Goal: Book appointment/travel/reservation

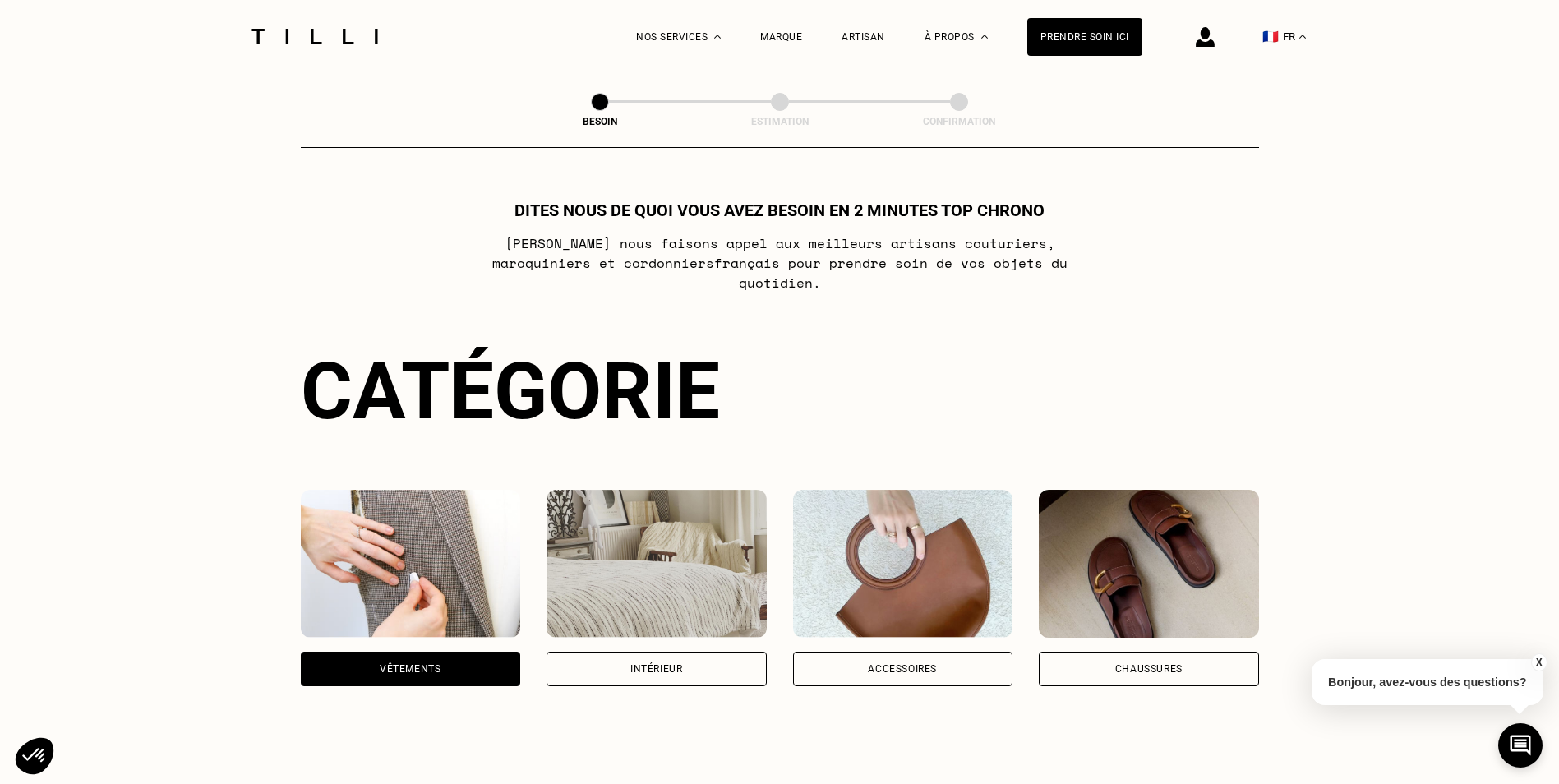
select select "FR"
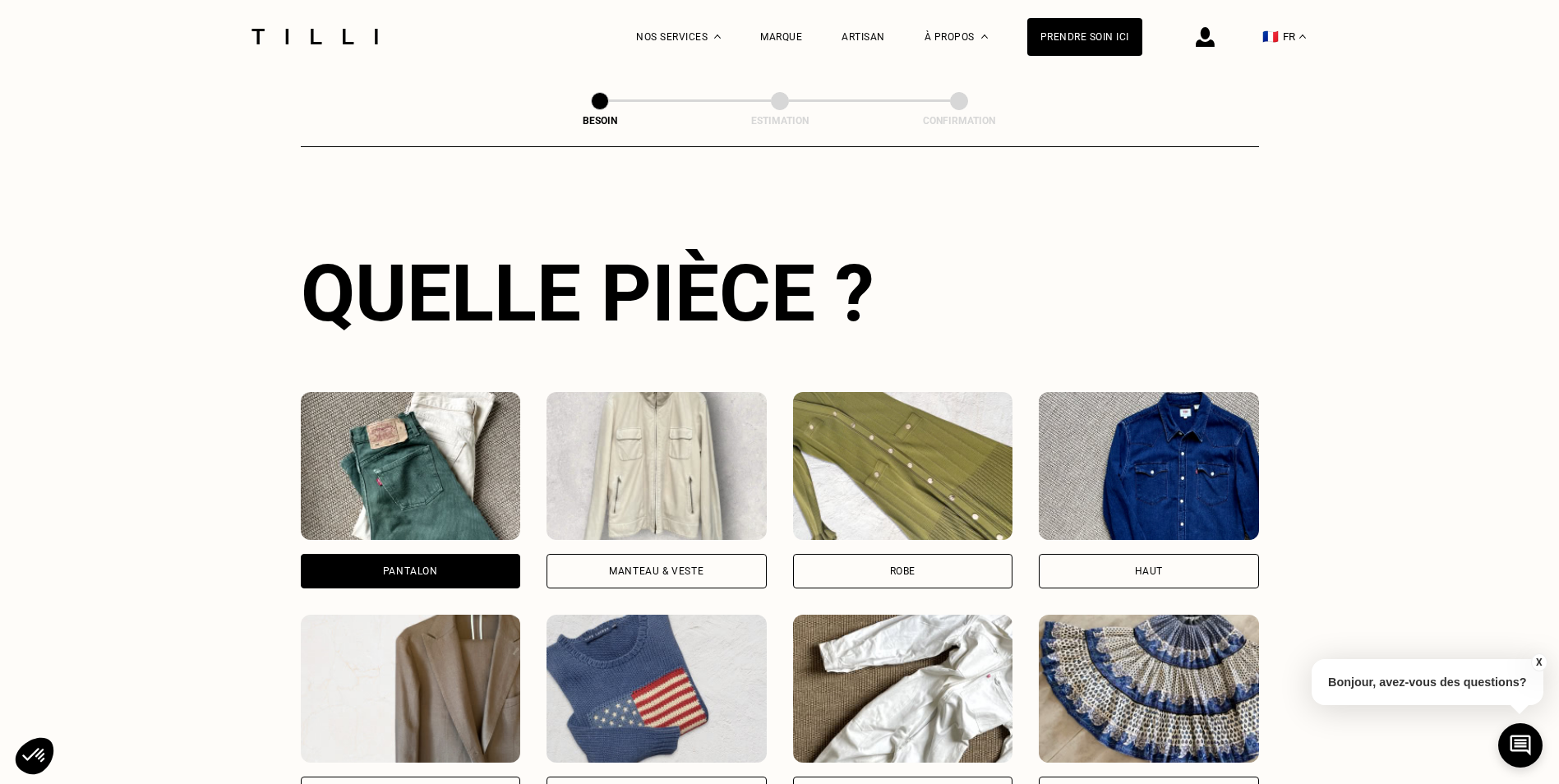
click at [626, 553] on div "Manteau & Veste" at bounding box center [656, 570] width 220 height 34
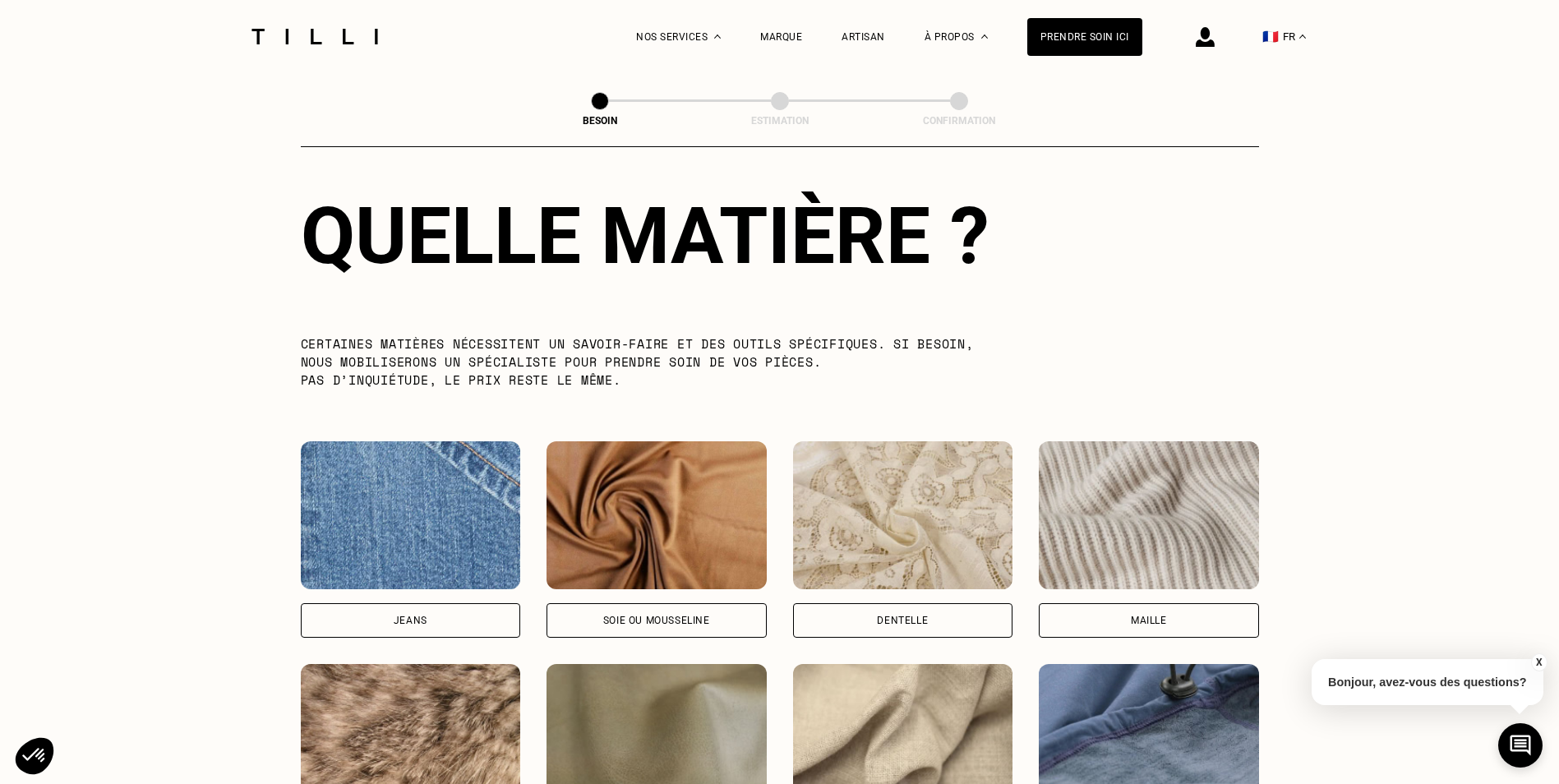
scroll to position [1722, 0]
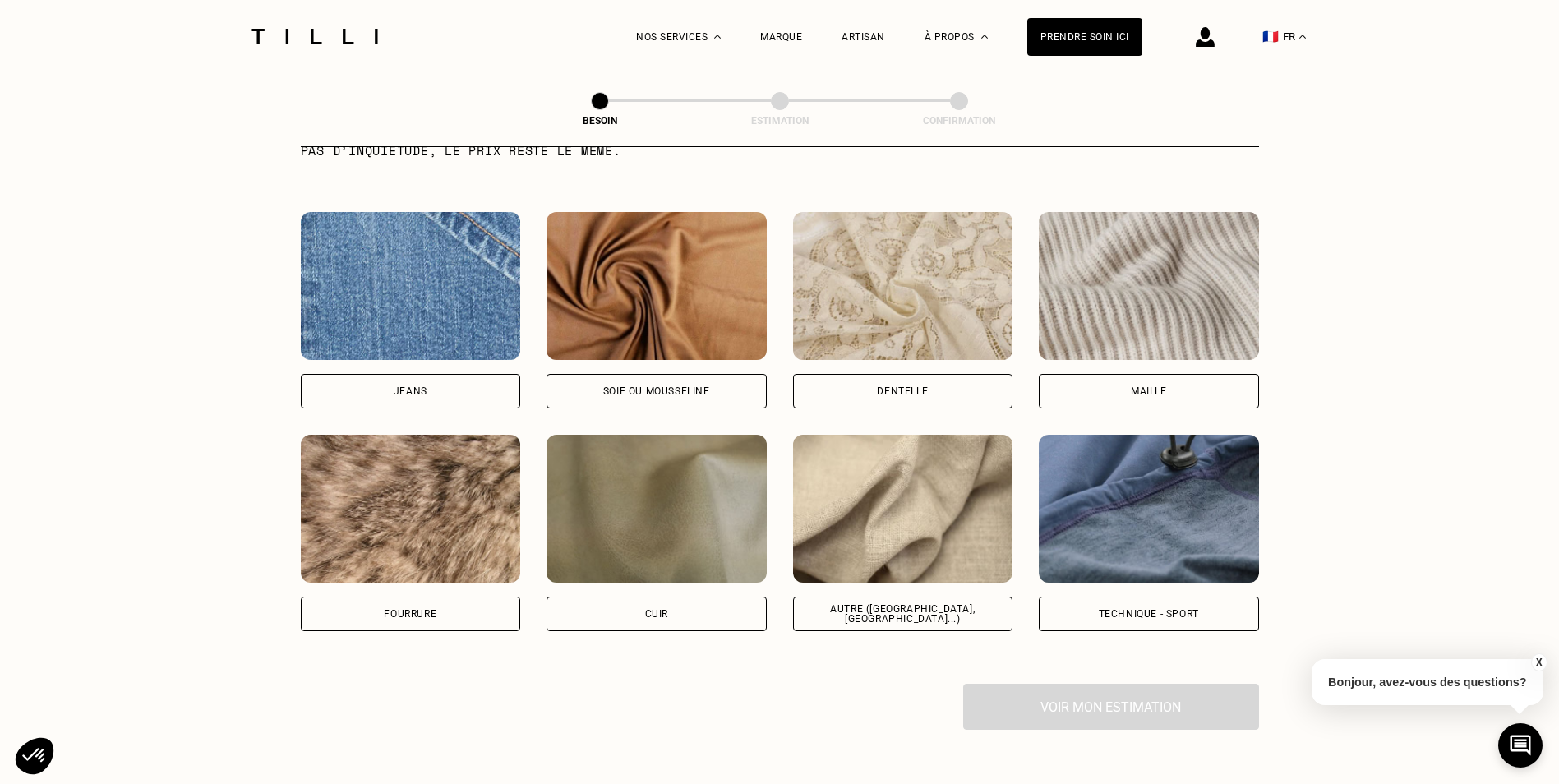
click at [408, 289] on img at bounding box center [410, 286] width 220 height 148
select select "FR"
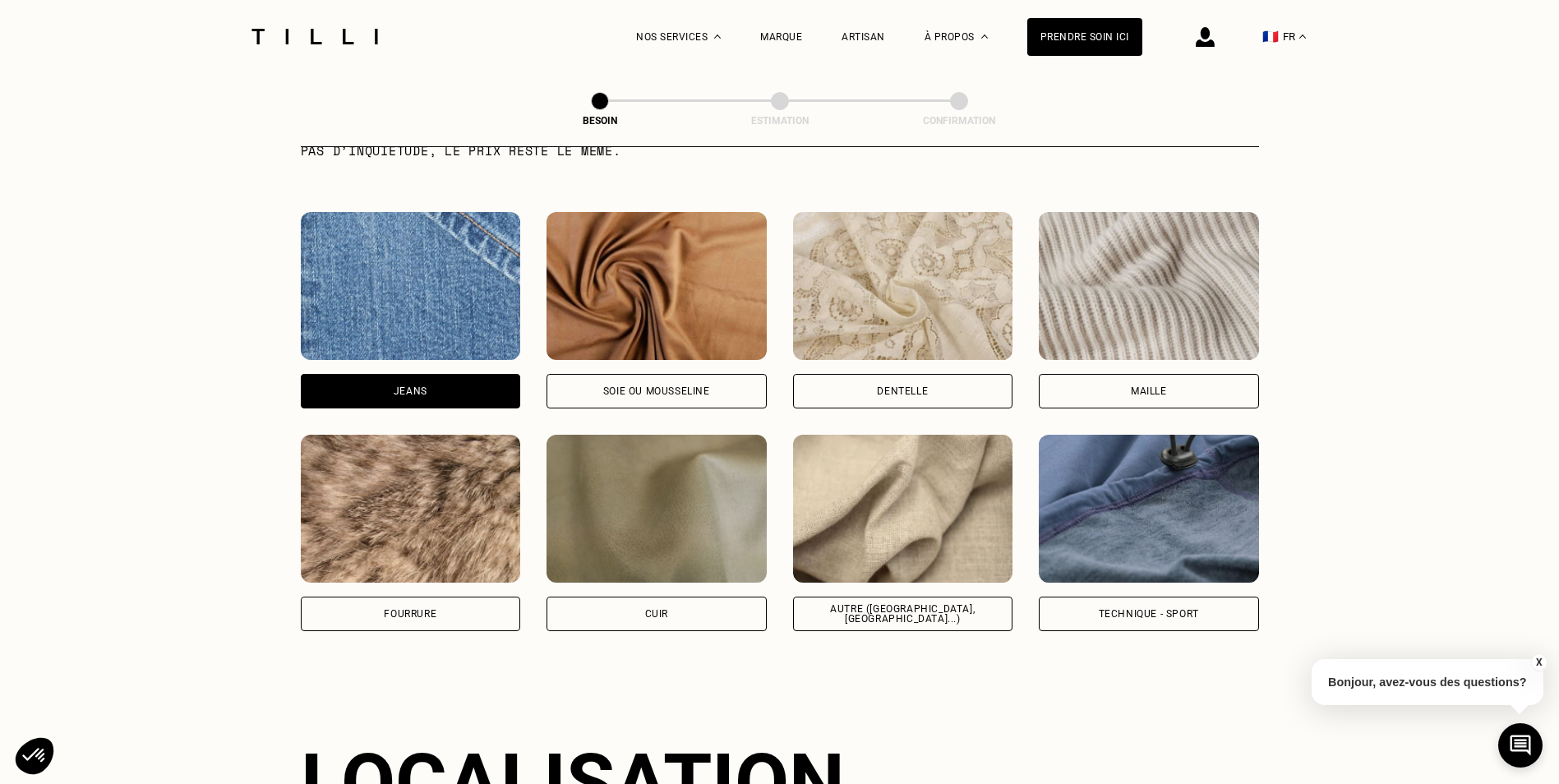
click at [426, 378] on div "[PERSON_NAME] ou mousseline Dentelle Maille Bientôt disponible Nous n’avons pas…" at bounding box center [780, 421] width 958 height 419
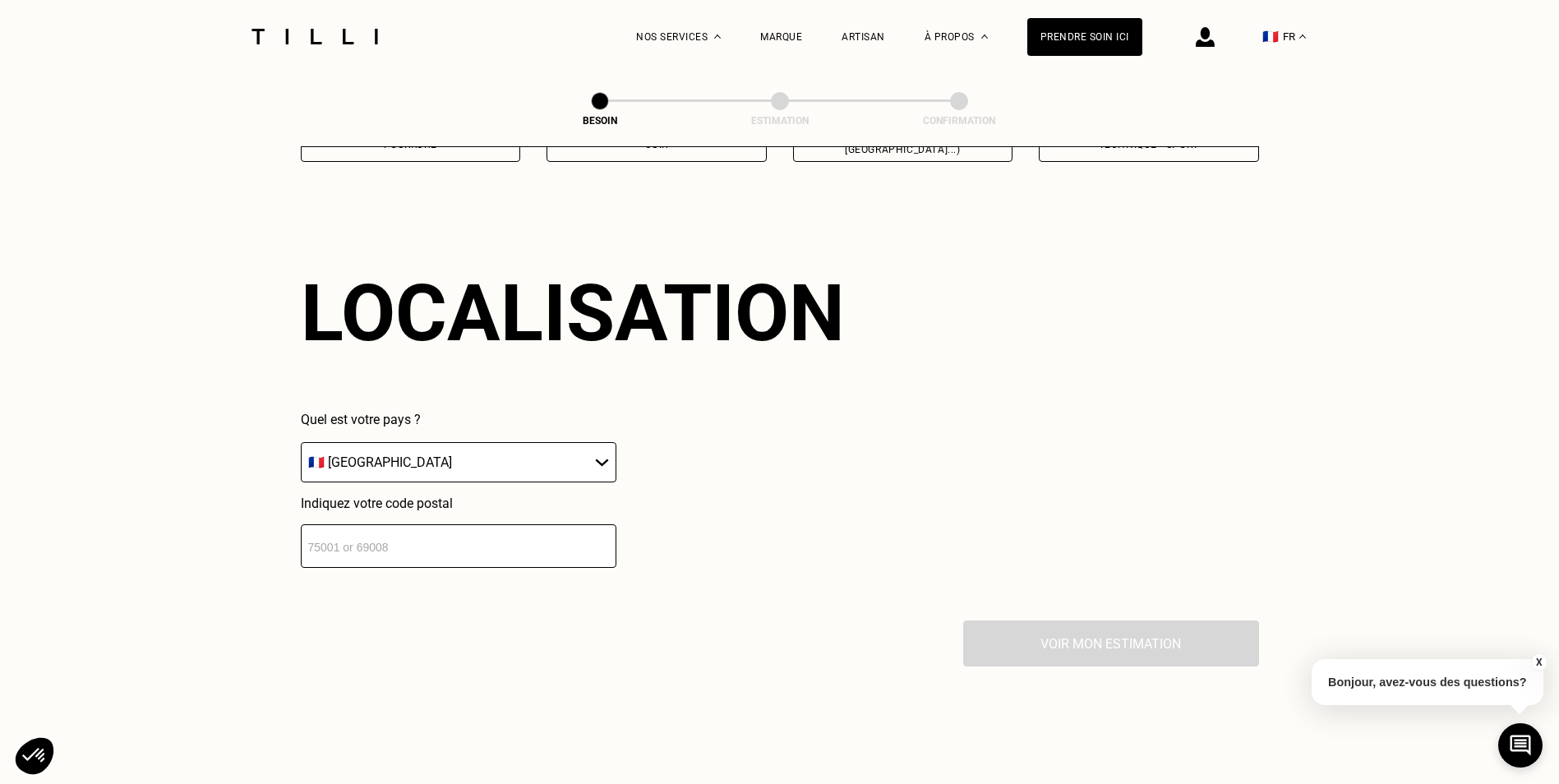
scroll to position [2209, 0]
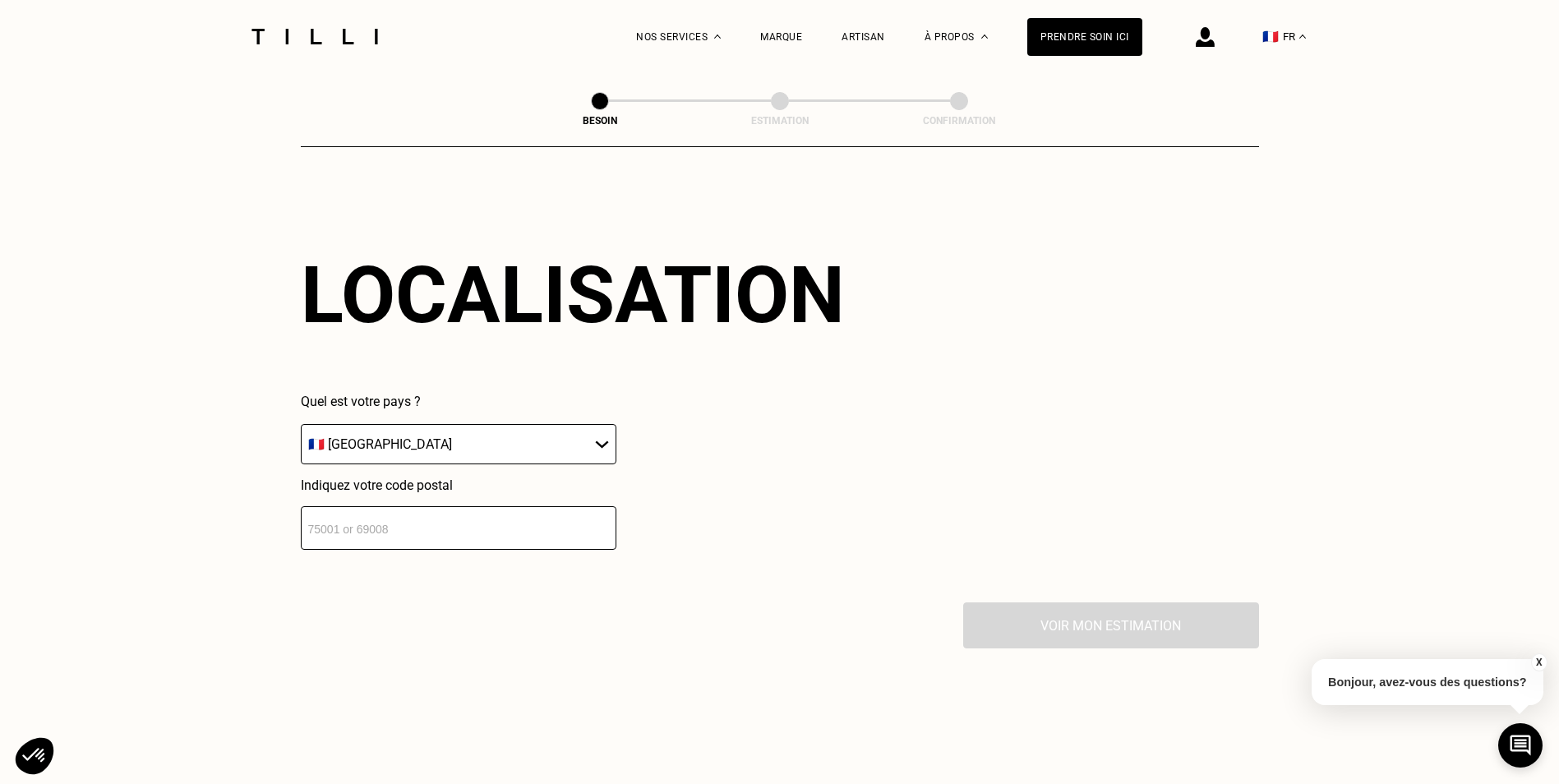
click at [534, 520] on input "number" at bounding box center [458, 527] width 315 height 44
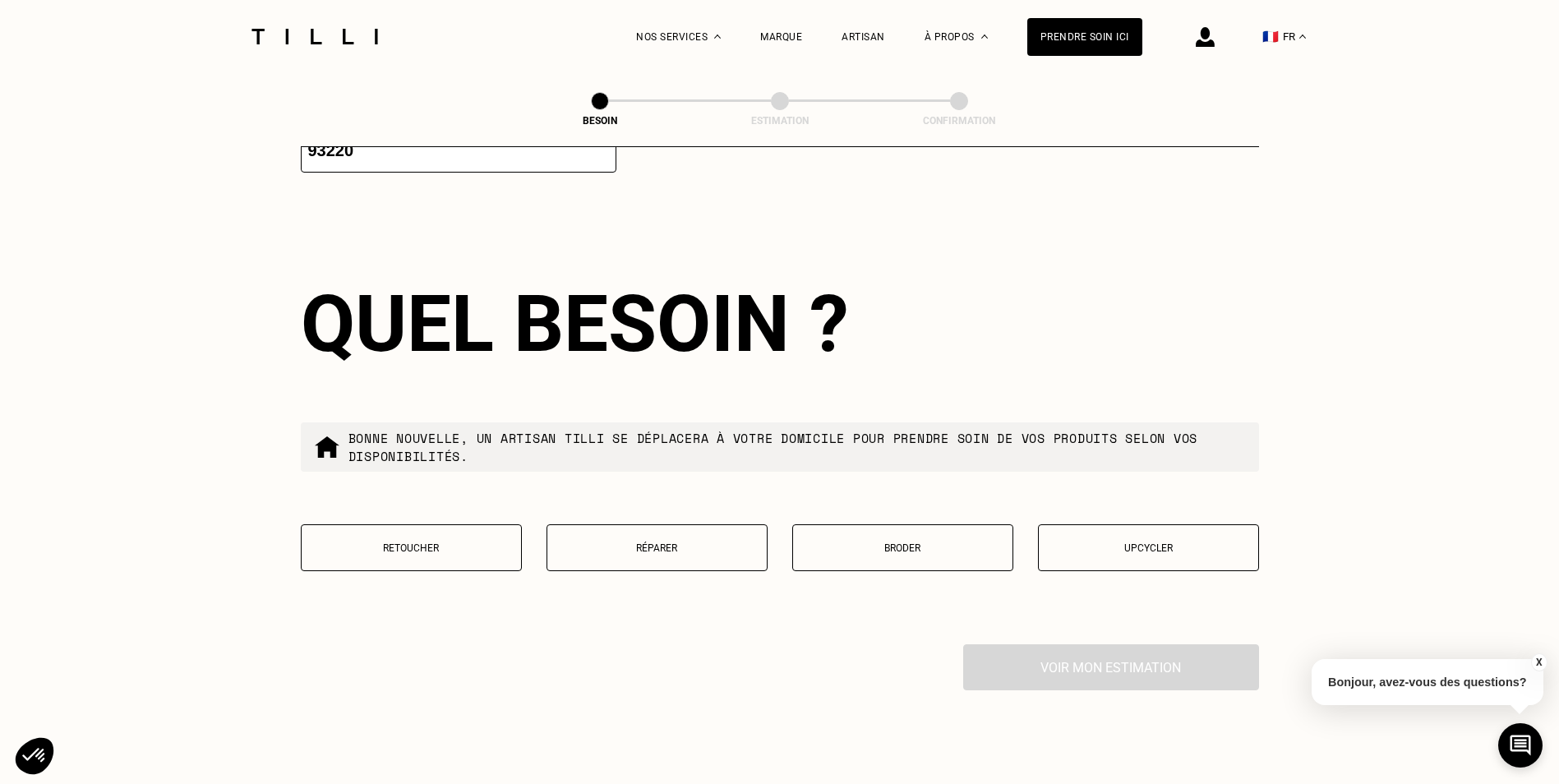
scroll to position [2618, 0]
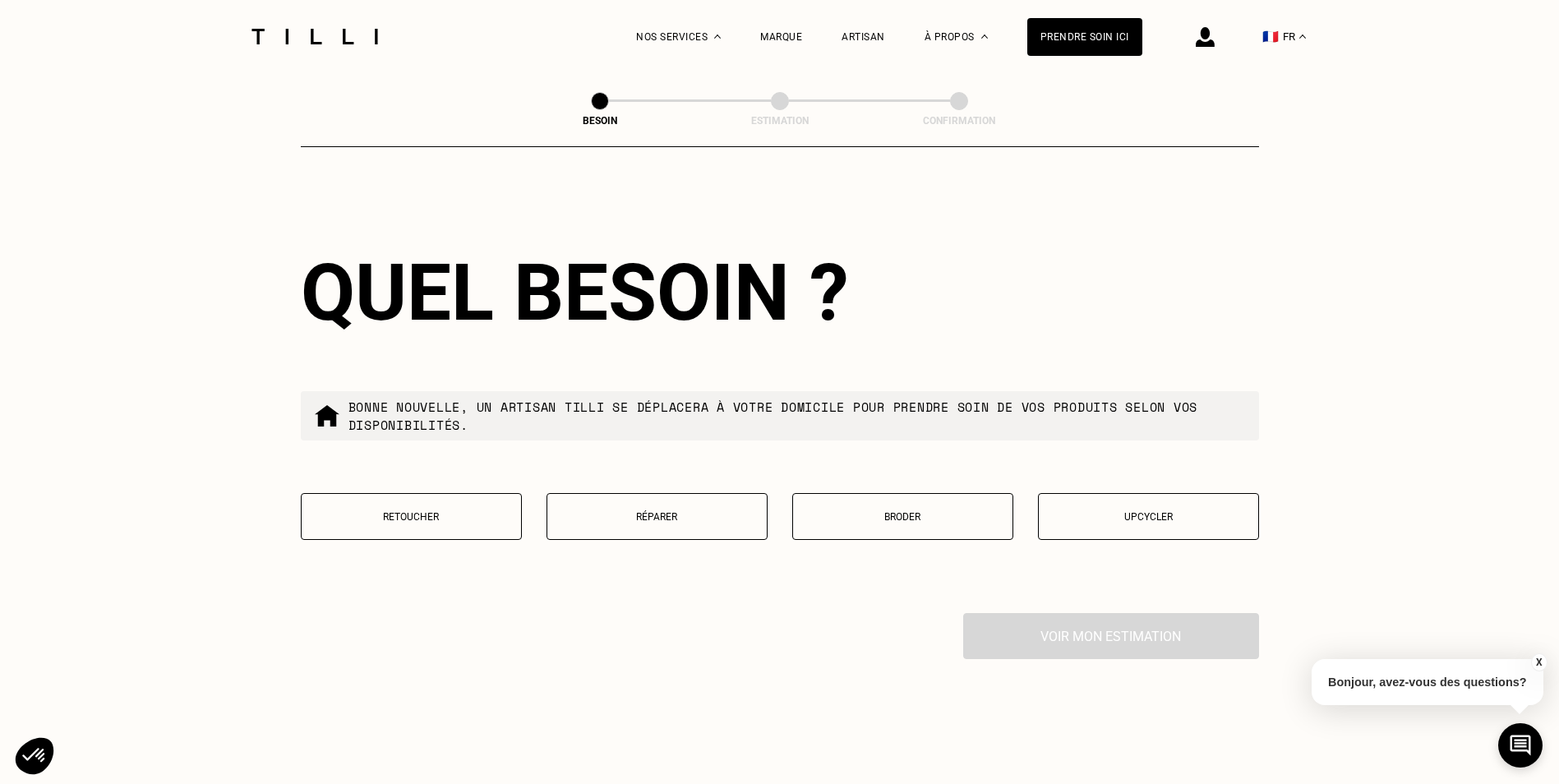
type input "93220"
click at [1140, 513] on p "Upcycler" at bounding box center [1148, 516] width 203 height 11
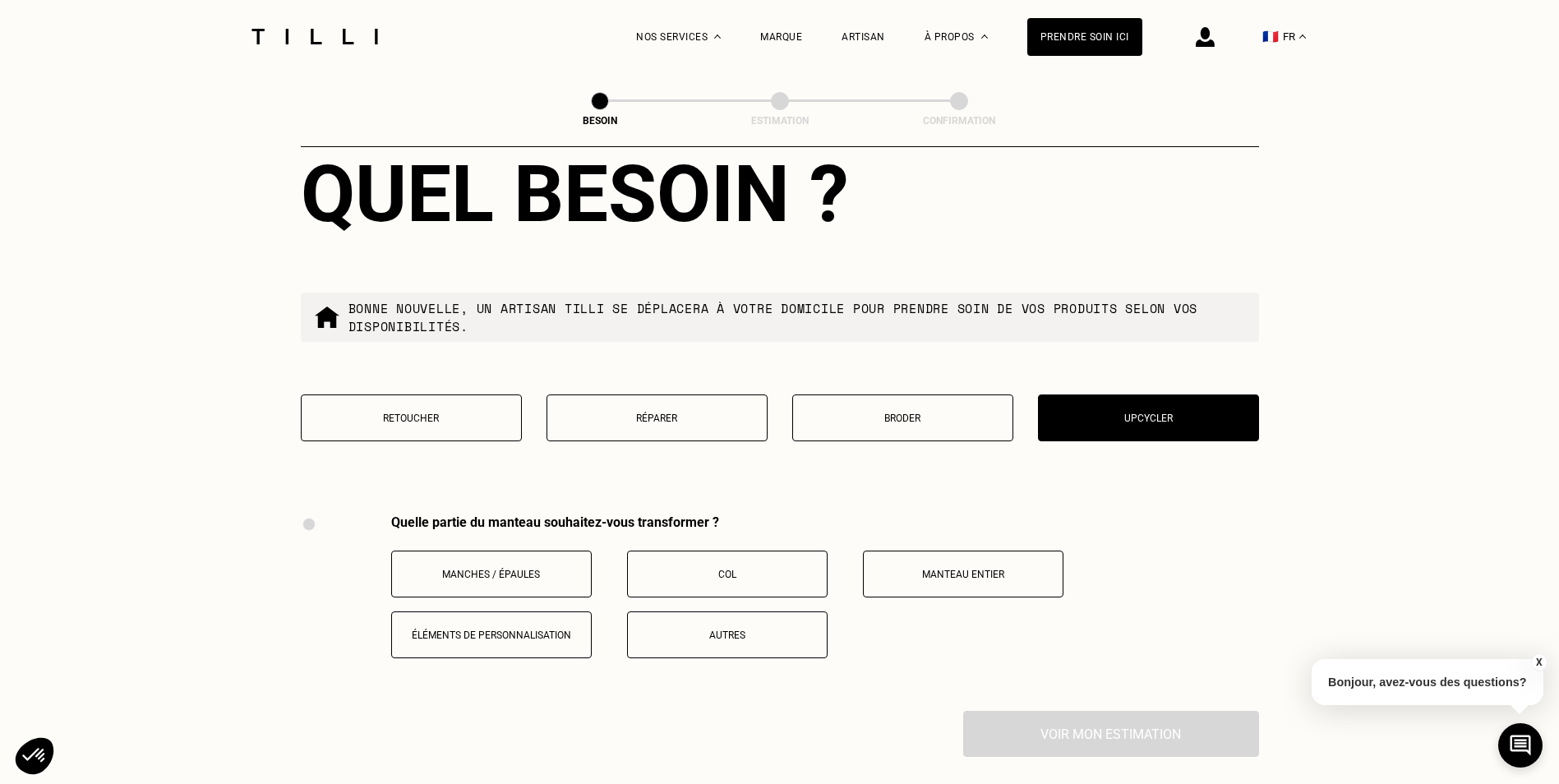
scroll to position [2710, 0]
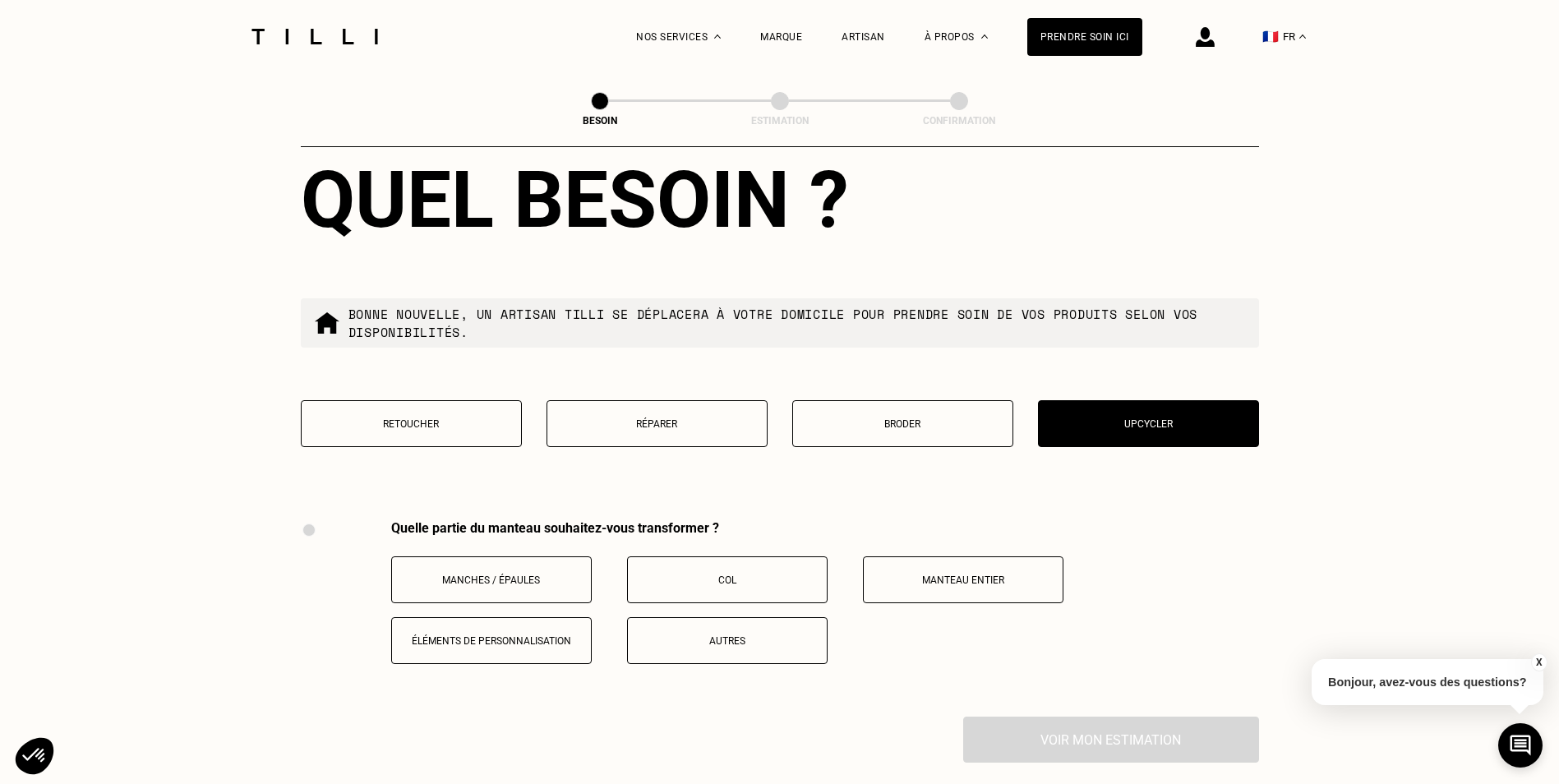
click at [668, 405] on button "Réparer" at bounding box center [657, 423] width 221 height 47
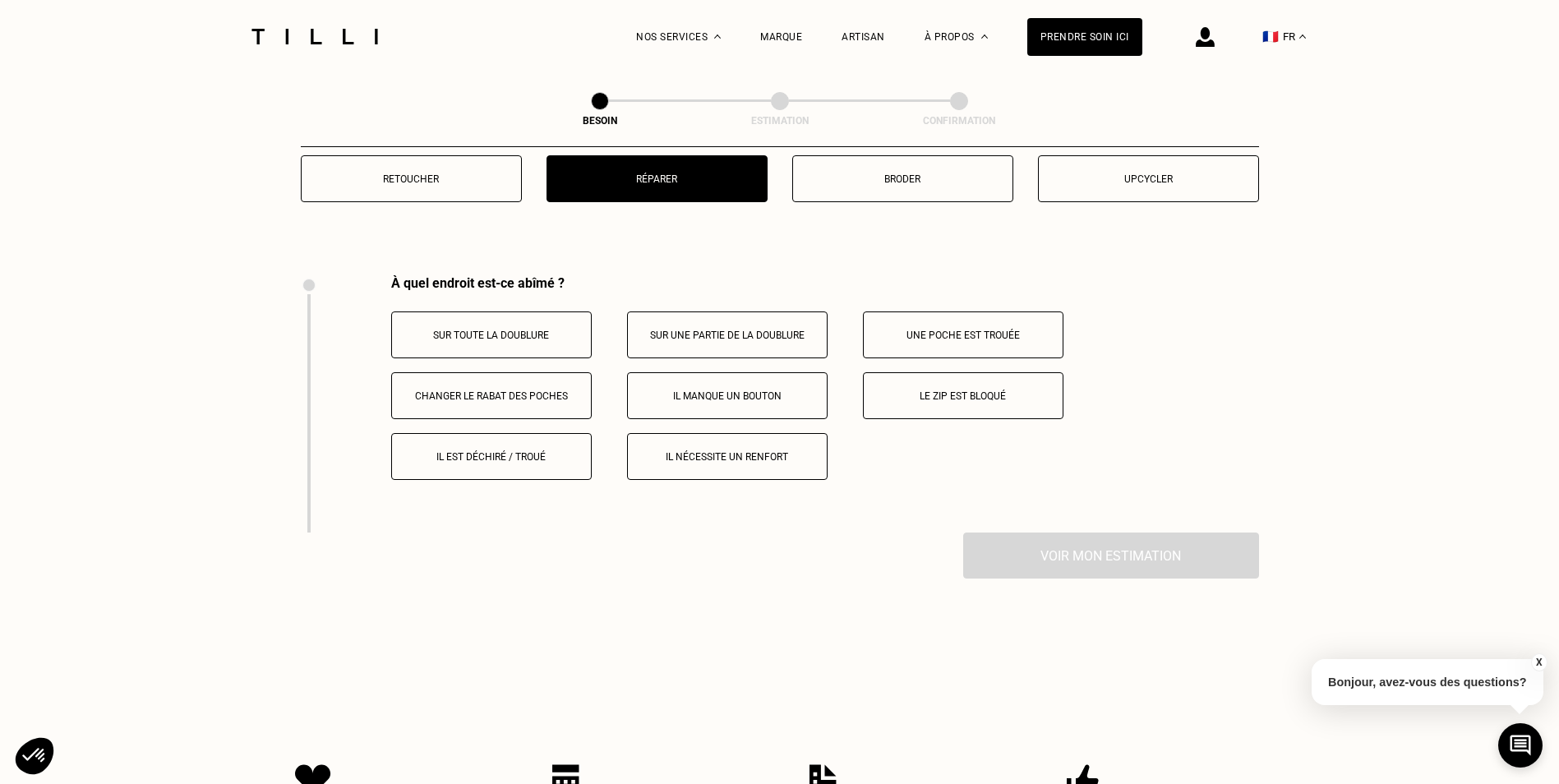
scroll to position [3039, 0]
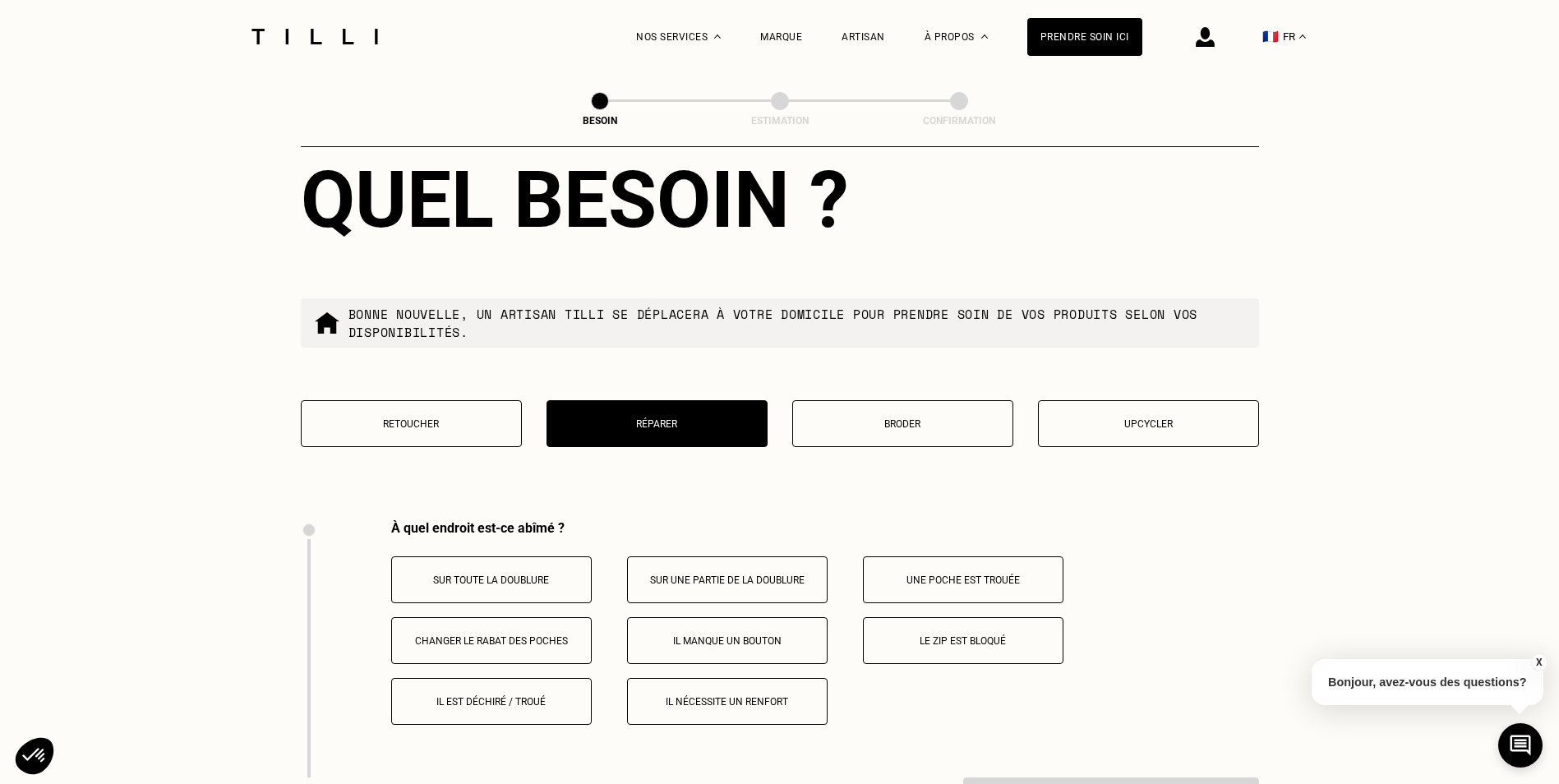
click at [366, 432] on button "Retoucher" at bounding box center [411, 423] width 221 height 47
